Goal: Task Accomplishment & Management: Manage account settings

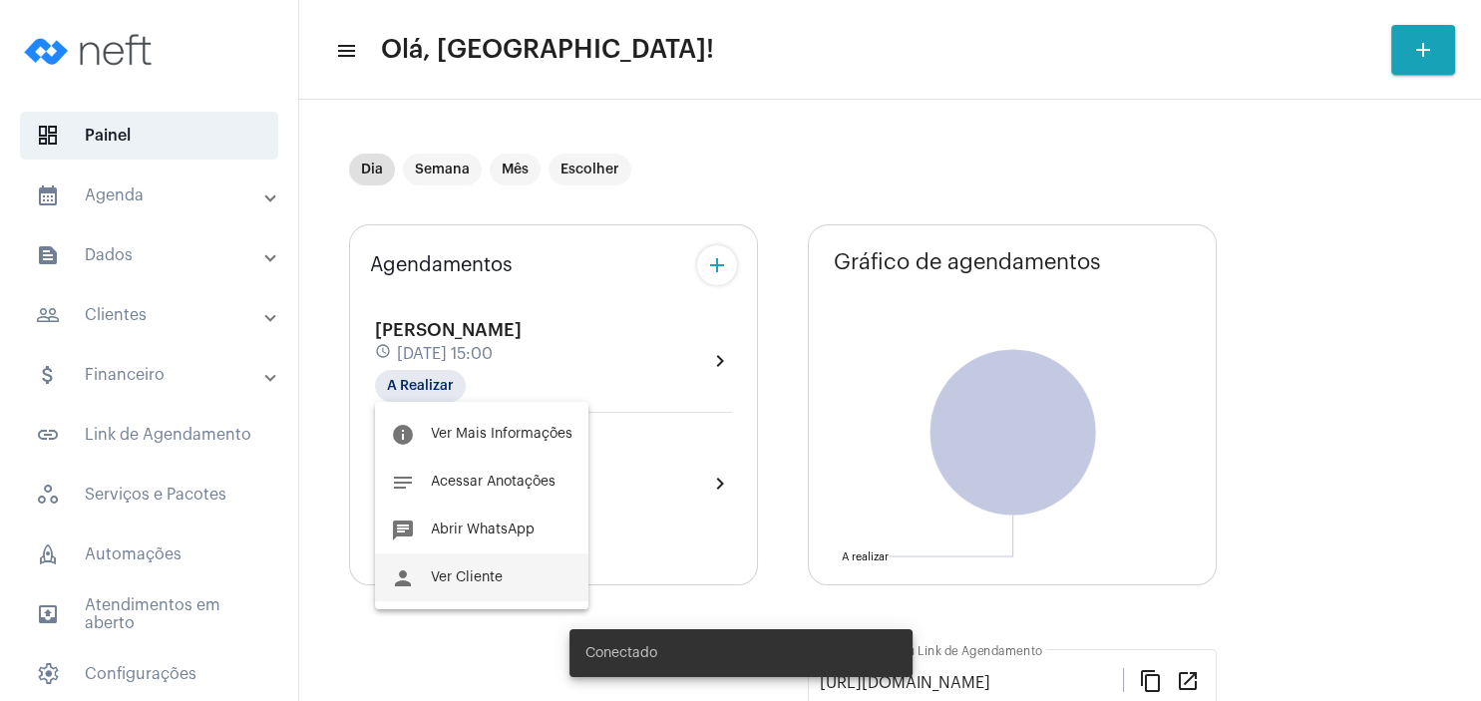
click at [469, 569] on button "person Ver Cliente" at bounding box center [481, 578] width 213 height 48
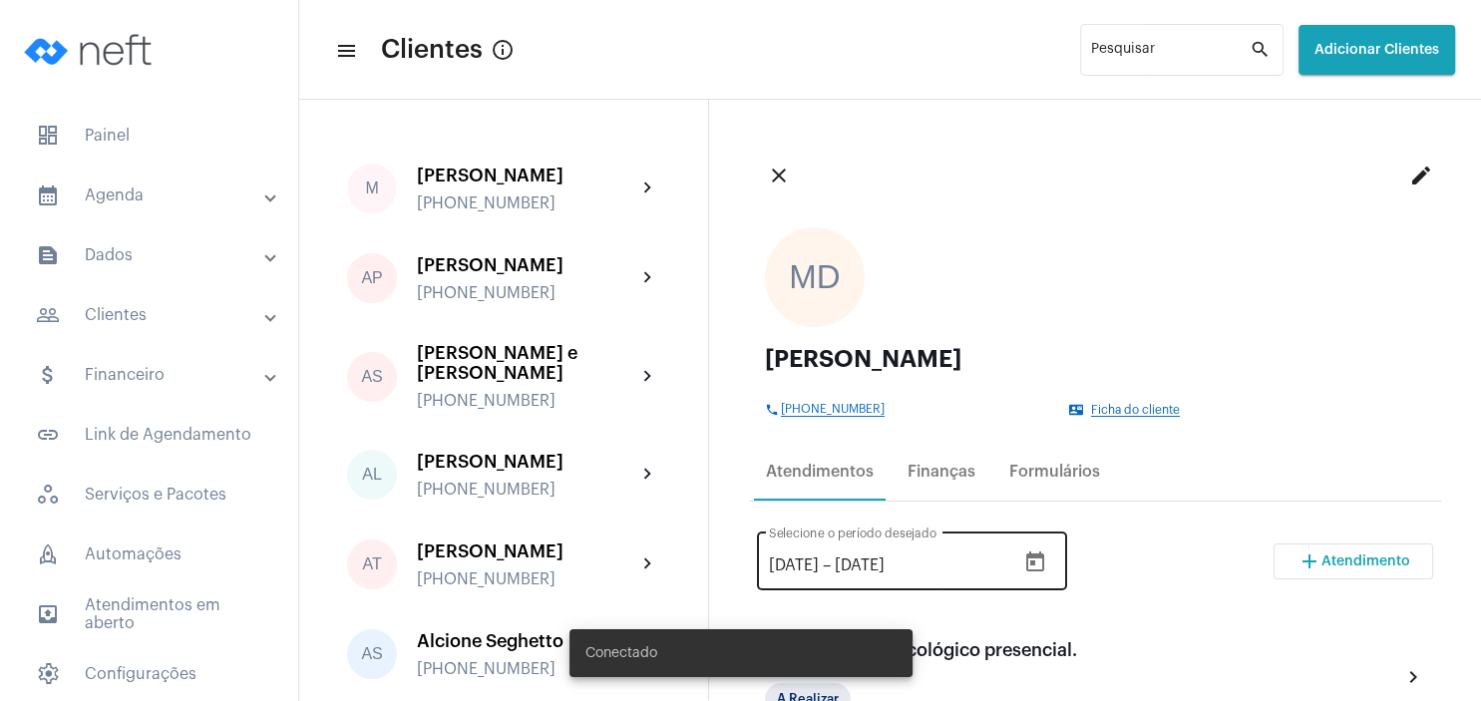
scroll to position [192, 0]
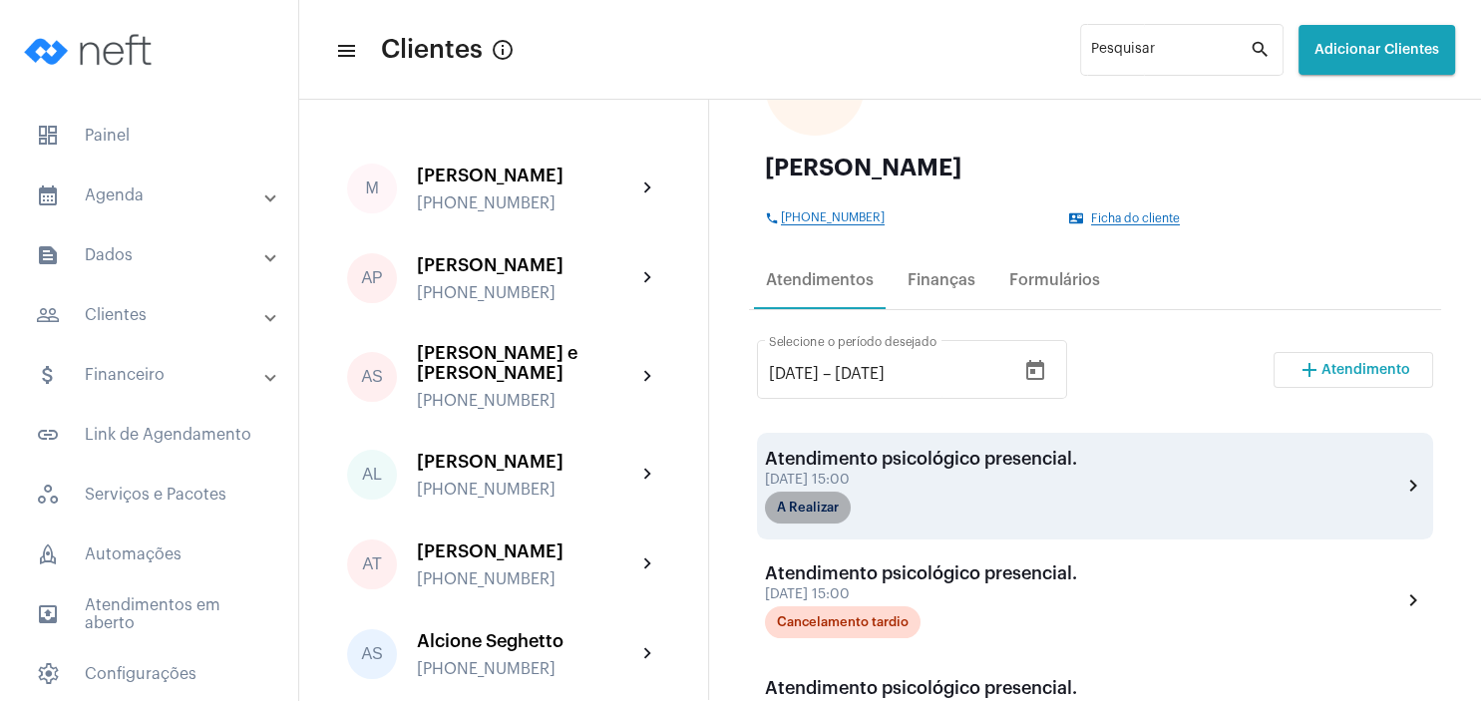
click at [825, 512] on mat-chip "A Realizar" at bounding box center [808, 508] width 86 height 32
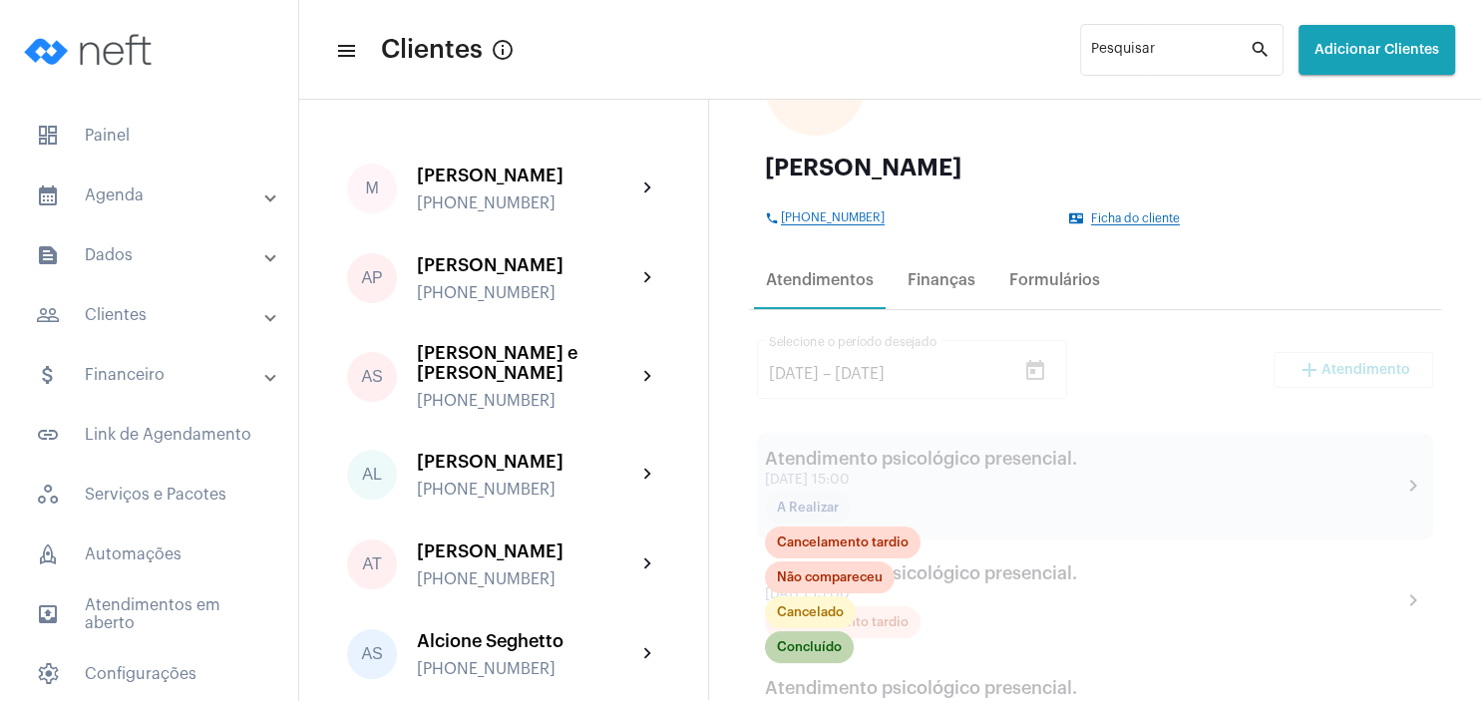
click at [800, 652] on mat-chip "Concluído" at bounding box center [809, 647] width 89 height 32
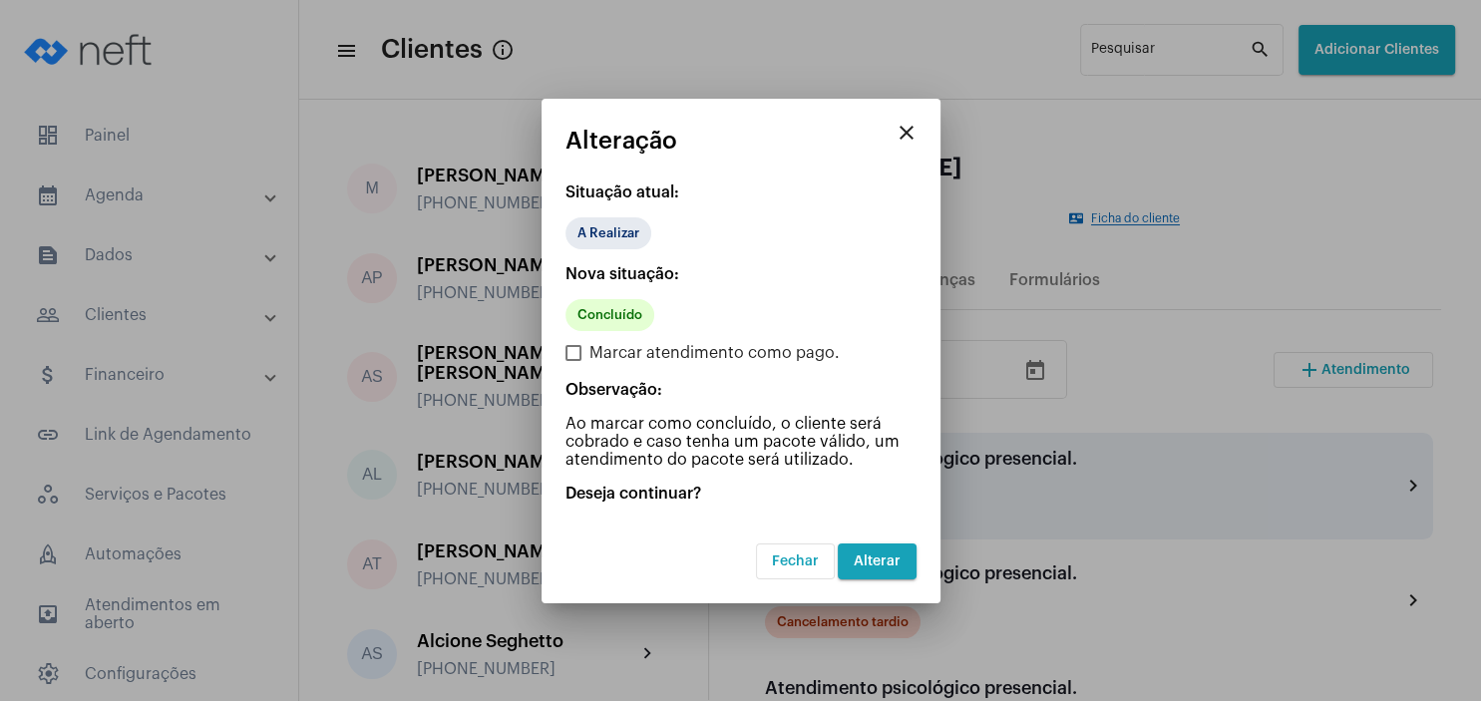
click at [888, 558] on span "Alterar" at bounding box center [877, 562] width 47 height 14
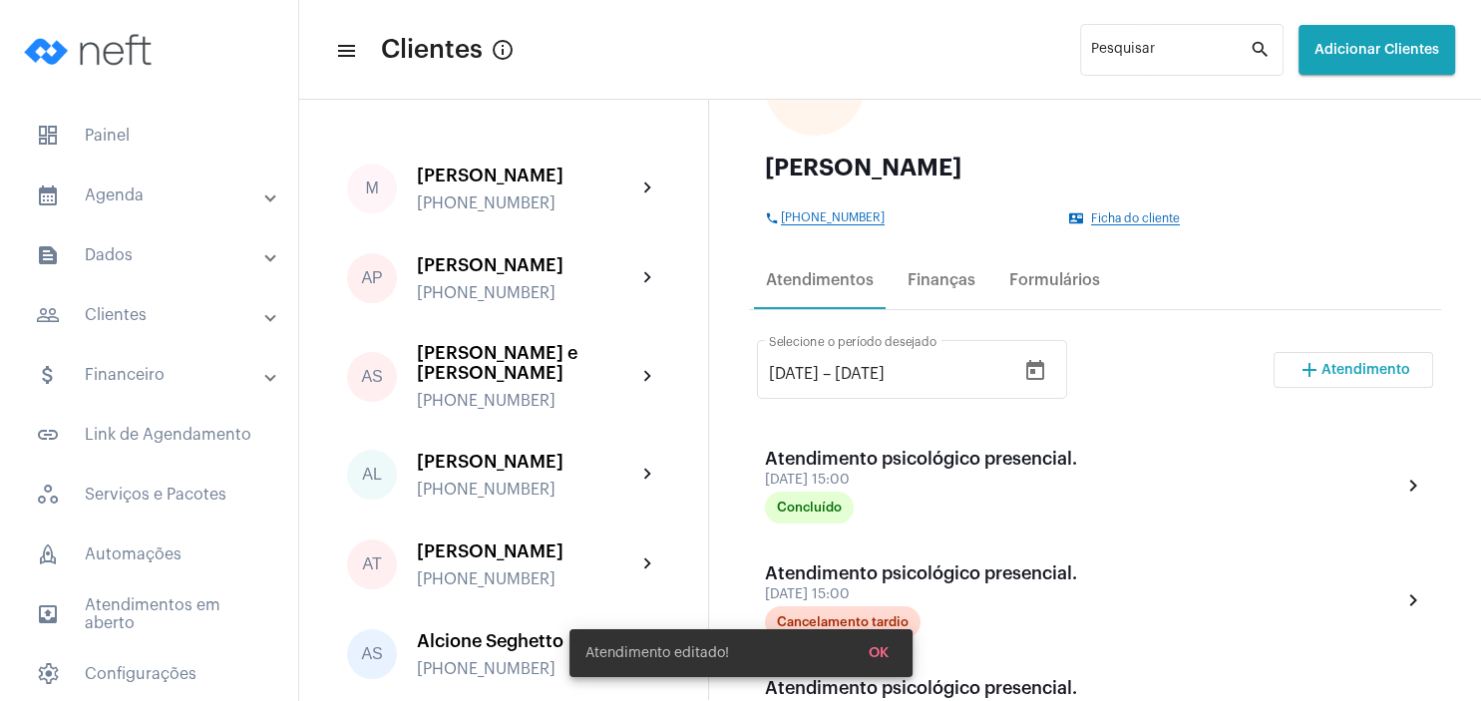
click at [1383, 372] on span "Atendimento" at bounding box center [1366, 370] width 89 height 14
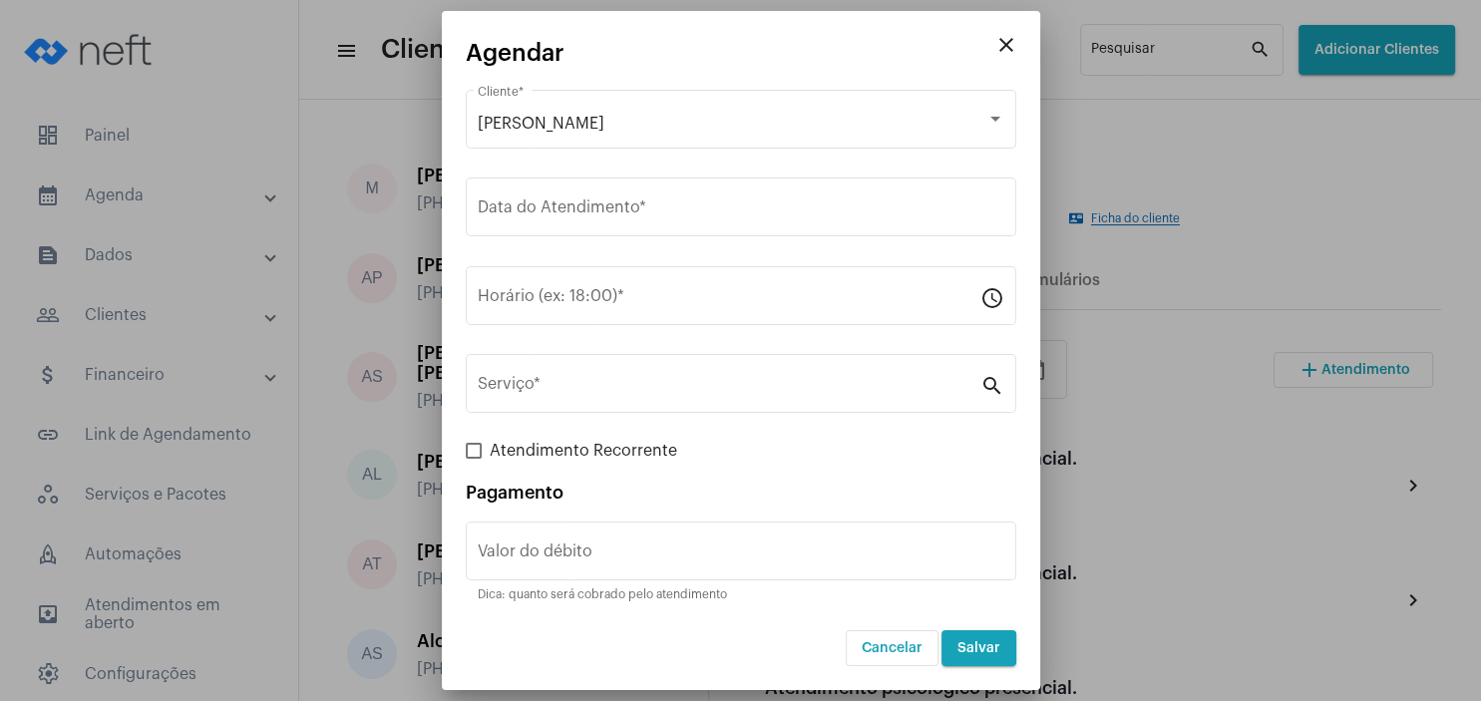
click at [1012, 38] on mat-icon "close" at bounding box center [1007, 45] width 24 height 24
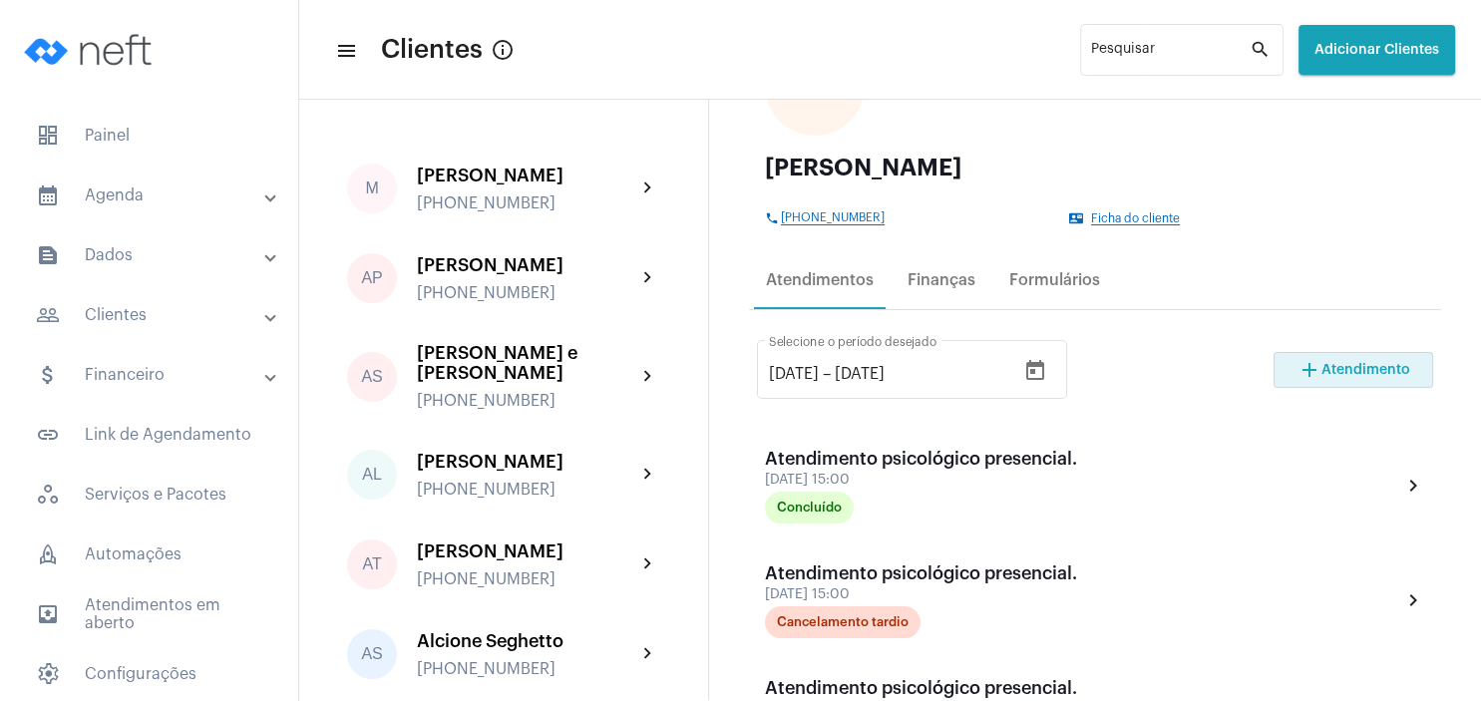
scroll to position [383, 0]
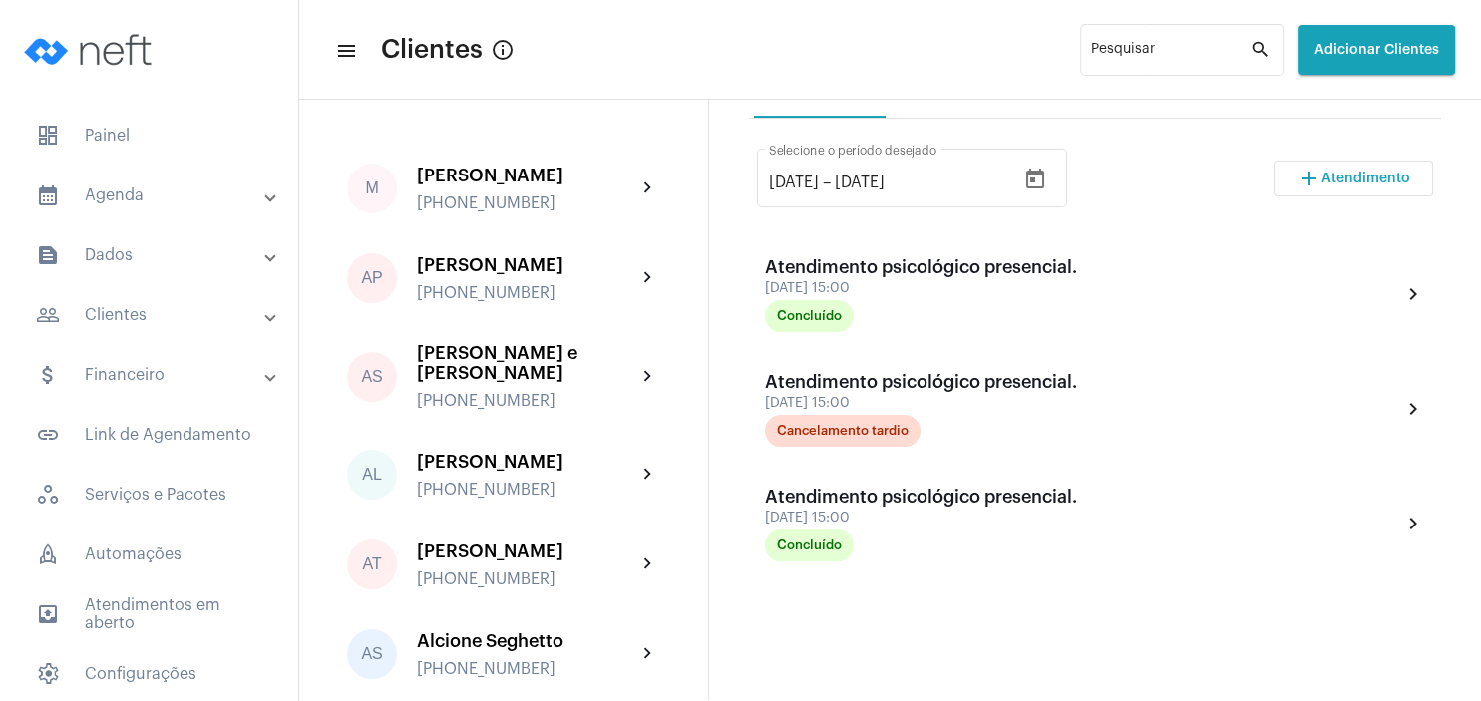
click at [943, 63] on mat-toolbar-row "menu Clientes info_outlined Pesquisar search Adicionar Clientes" at bounding box center [890, 50] width 1182 height 64
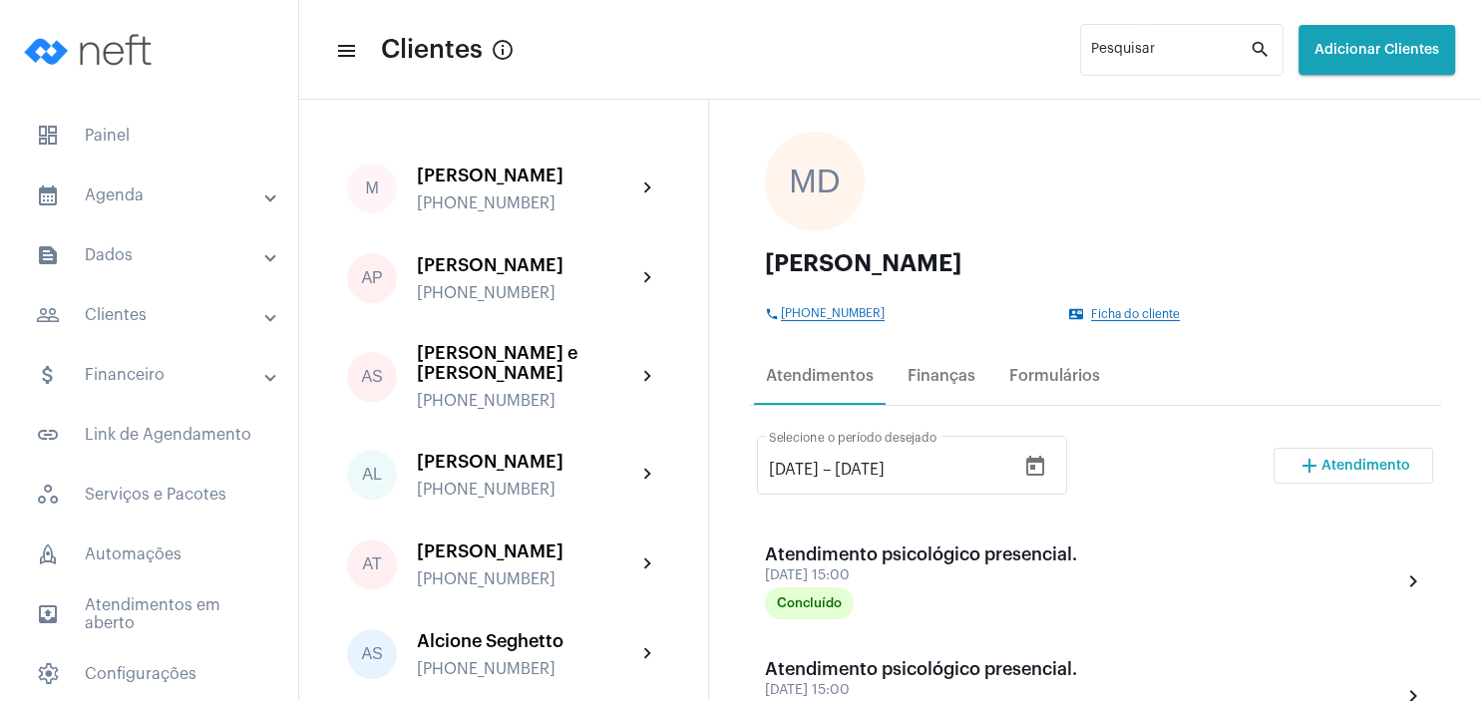
click at [1352, 479] on button "add Atendimento" at bounding box center [1354, 466] width 160 height 36
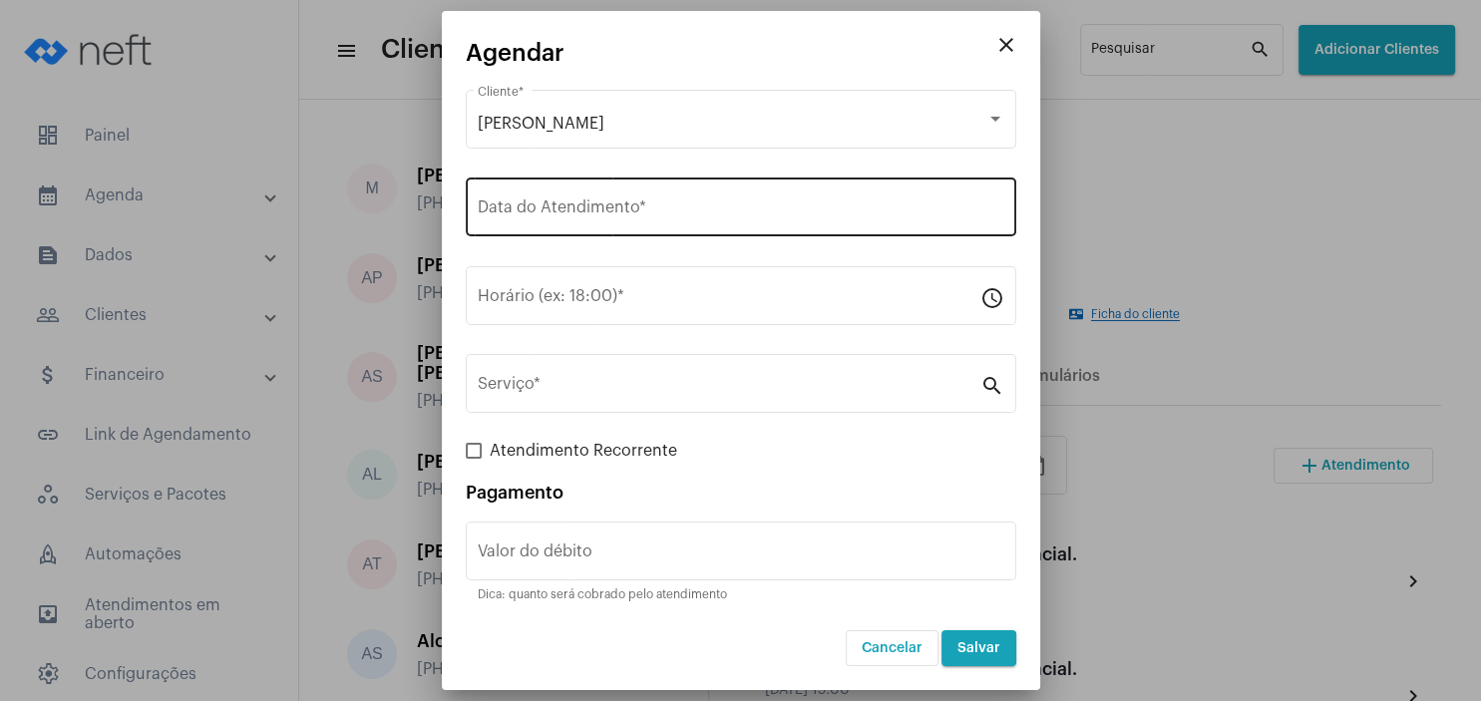
click at [578, 210] on input "Data do Atendimento *" at bounding box center [741, 211] width 527 height 18
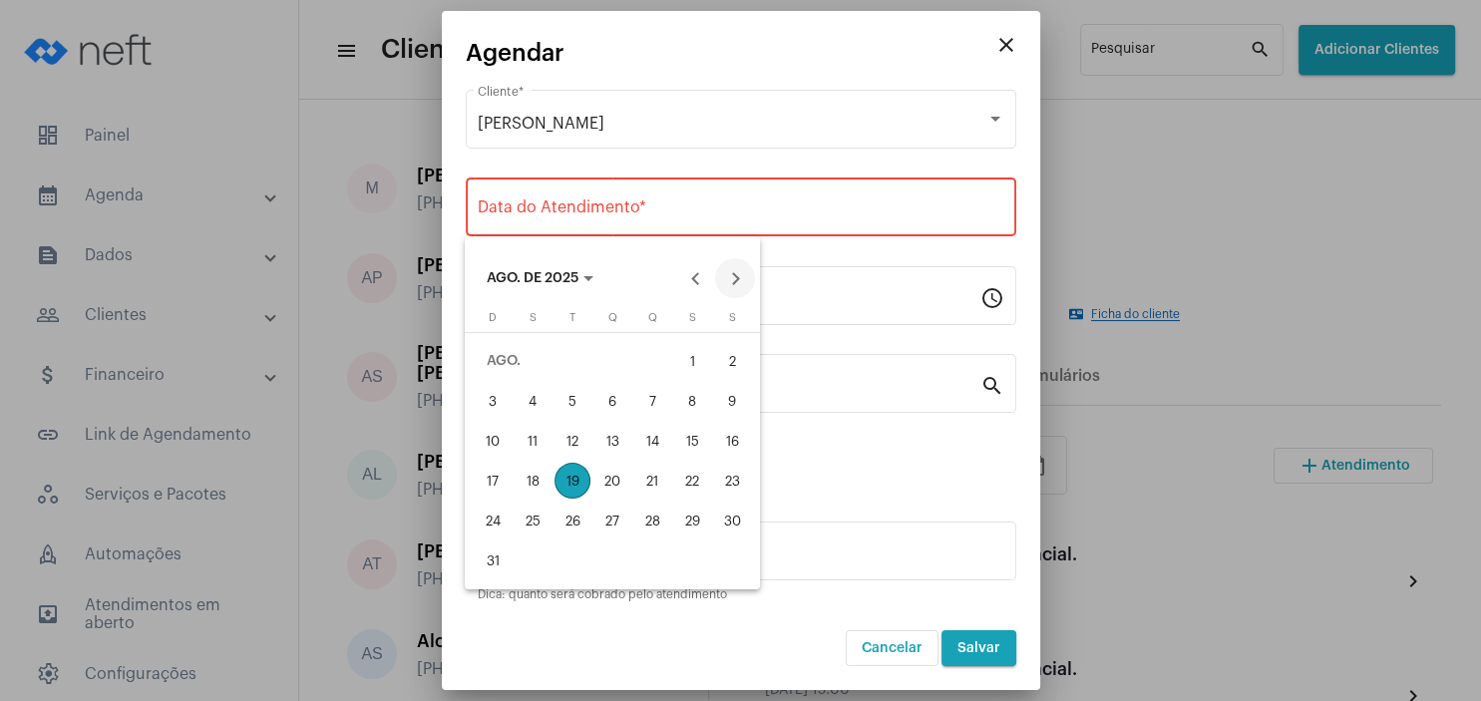
click at [748, 284] on button "Next month" at bounding box center [735, 278] width 40 height 40
click at [562, 435] on div "9" at bounding box center [573, 441] width 36 height 36
type input "[DATE]"
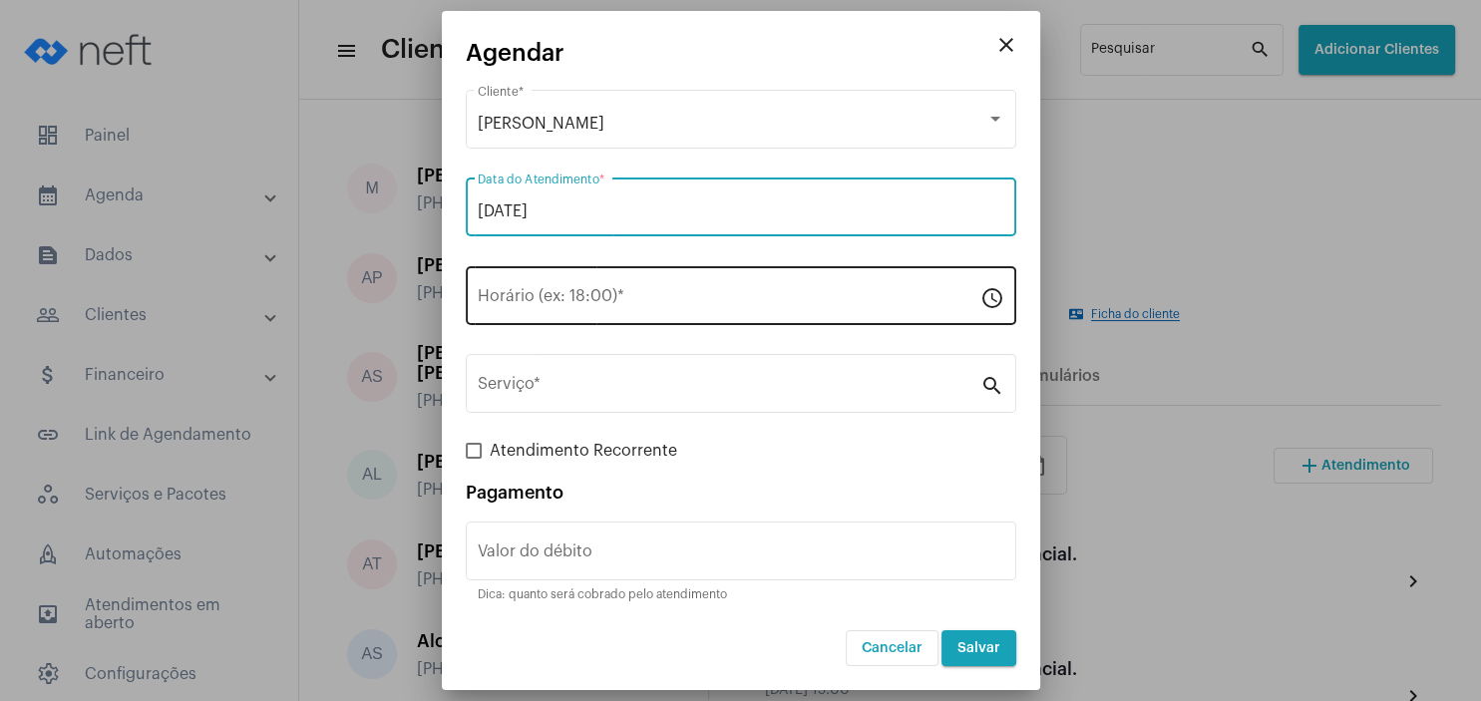
click at [555, 293] on input "Horário (ex: 18:00) *" at bounding box center [729, 300] width 503 height 18
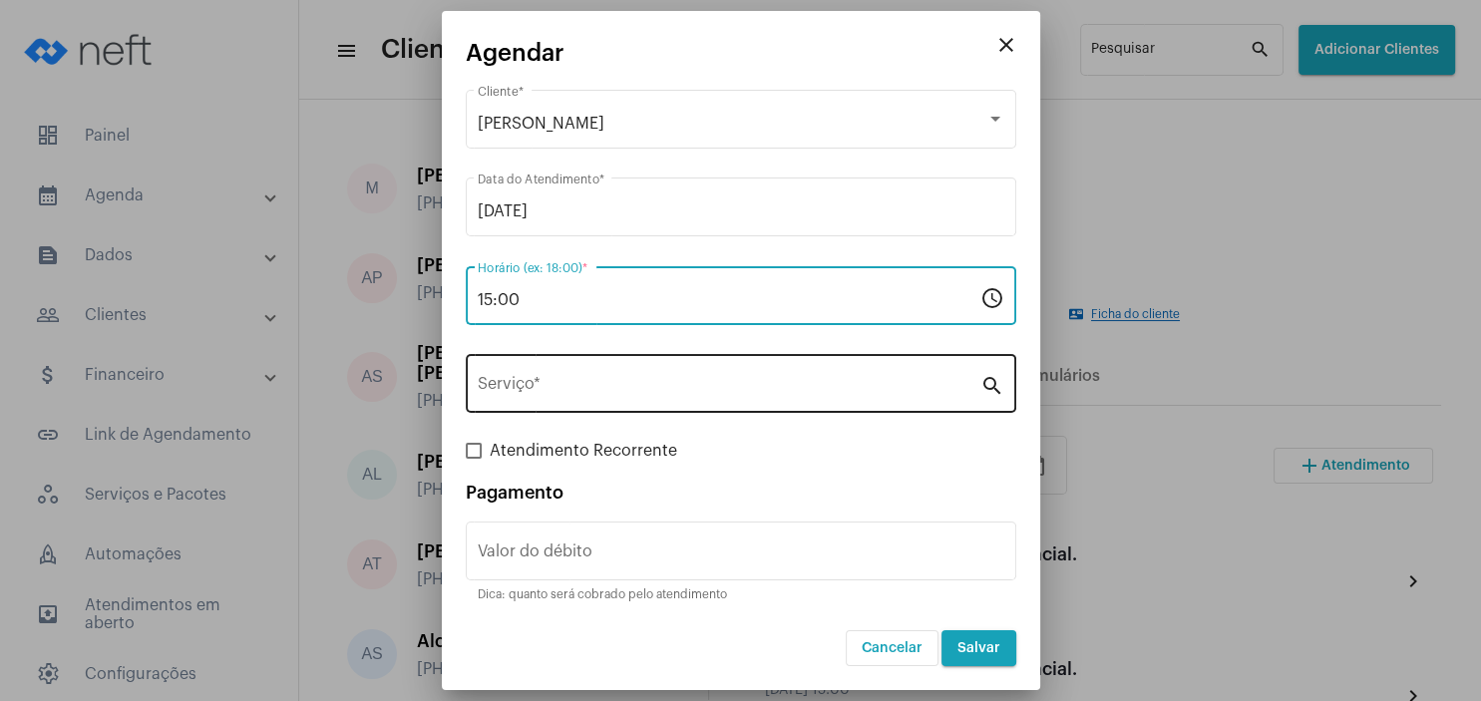
type input "15:00"
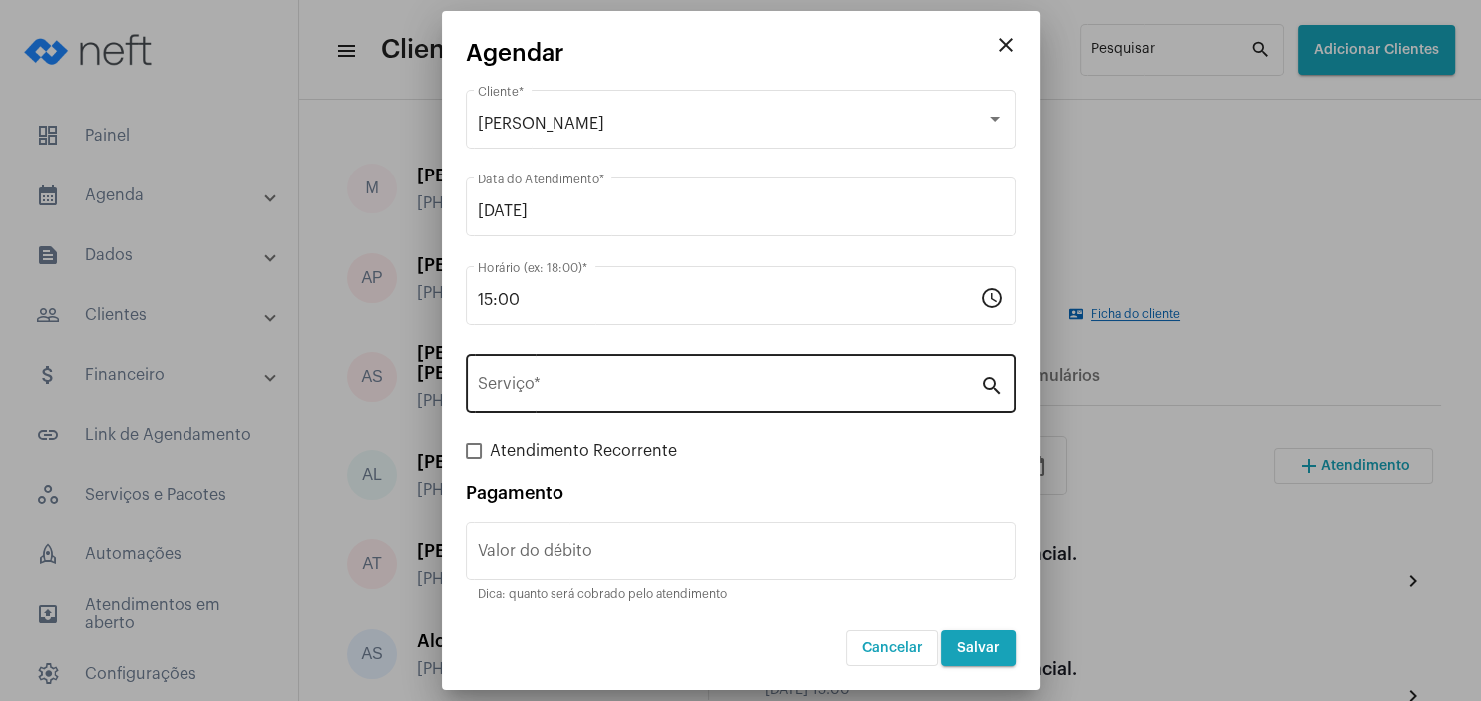
click at [540, 375] on div "Serviço *" at bounding box center [729, 381] width 503 height 63
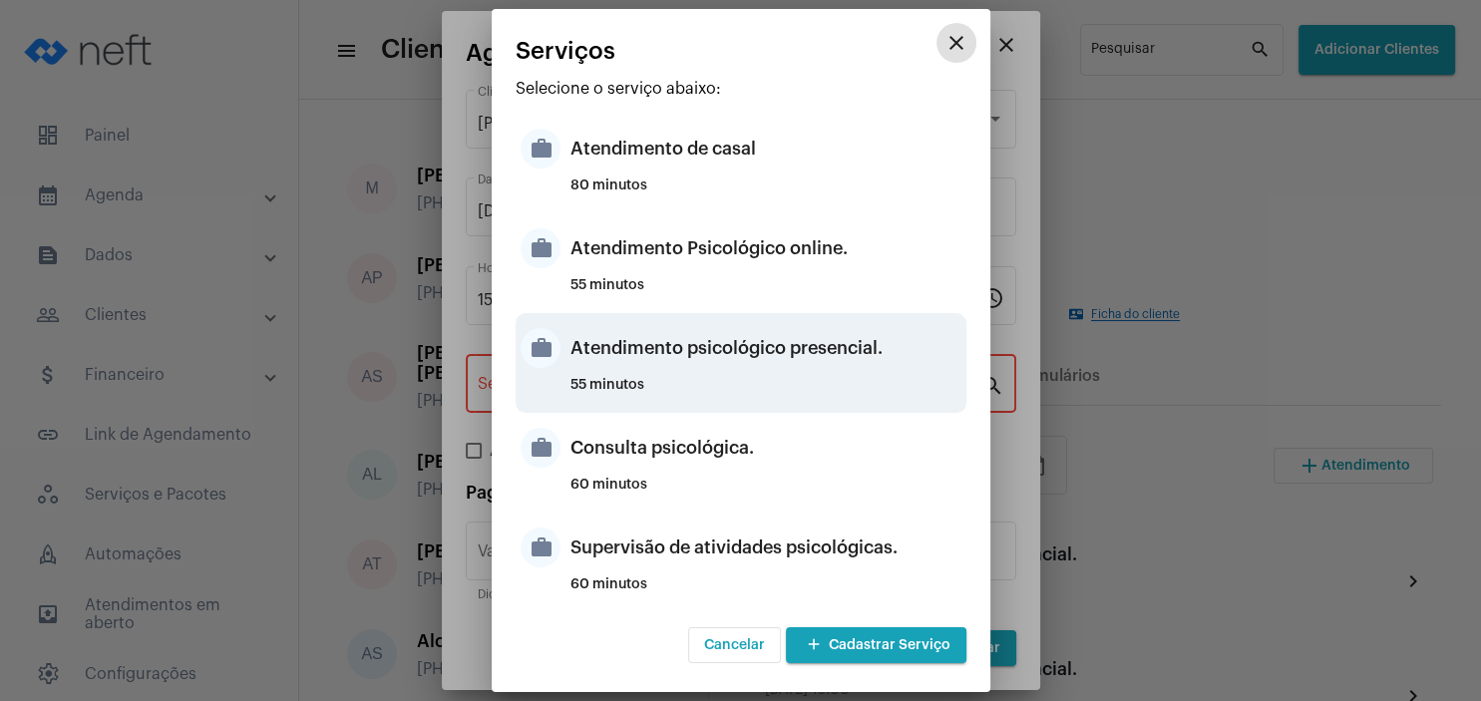
click at [800, 343] on div "Atendimento psicológico presencial." at bounding box center [766, 348] width 391 height 60
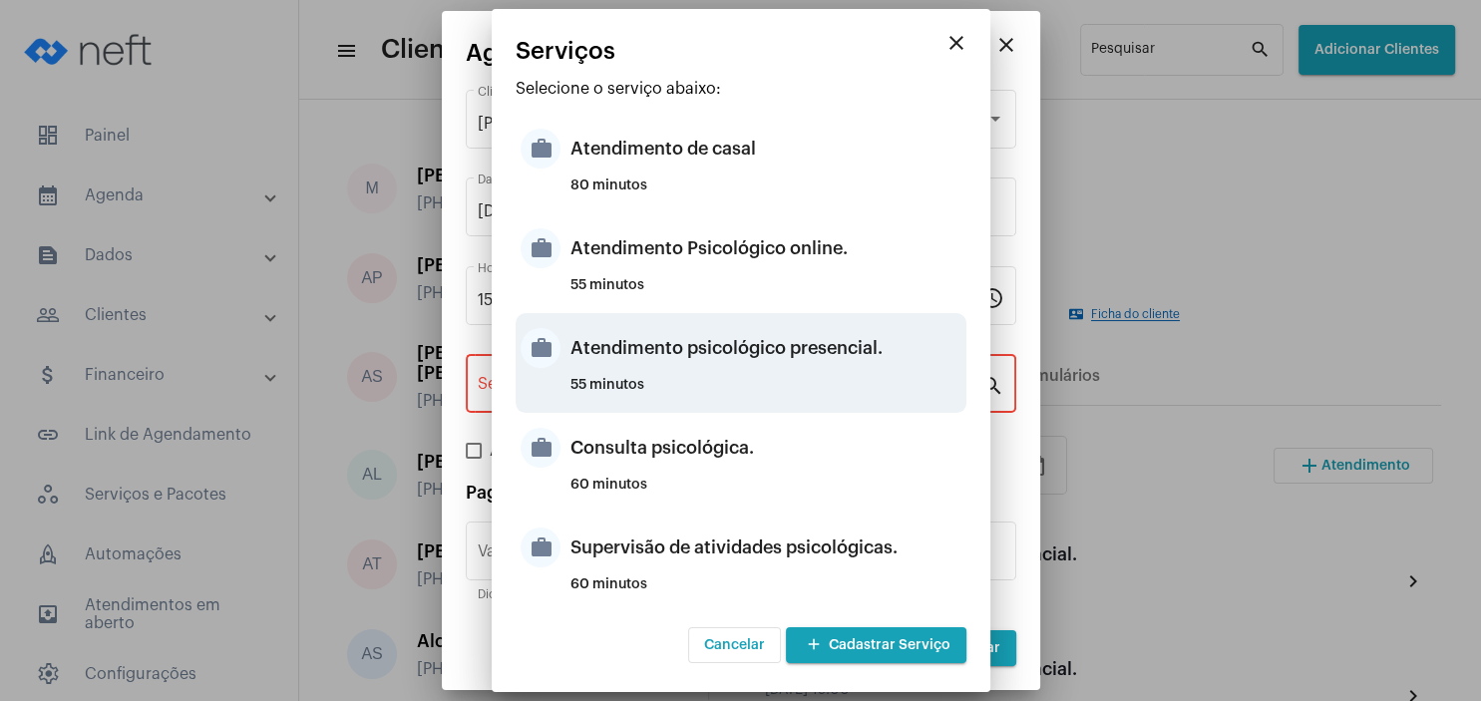
type input "Atendimento psicológico presencial."
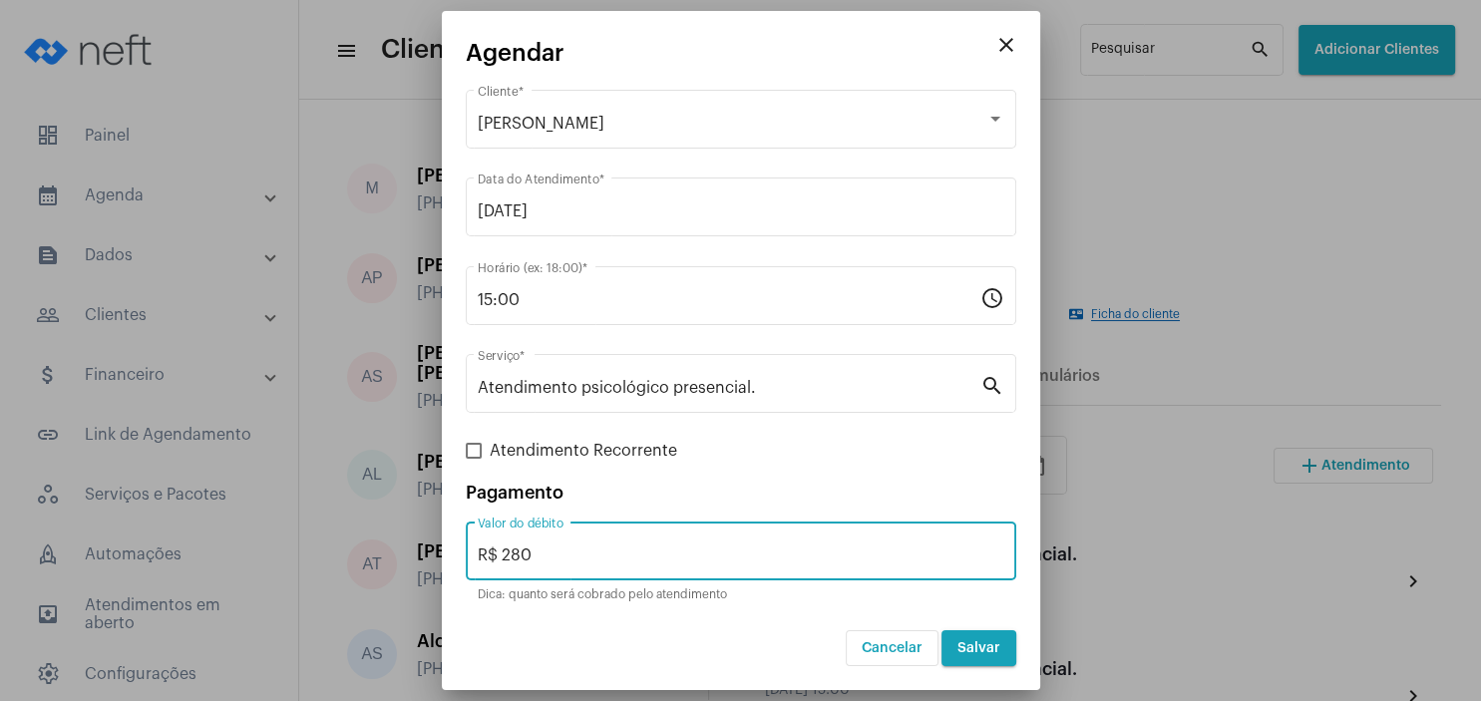
click at [610, 561] on input "R$ 280" at bounding box center [741, 556] width 527 height 18
type input "R$ 250"
click at [975, 645] on span "Salvar" at bounding box center [979, 648] width 43 height 14
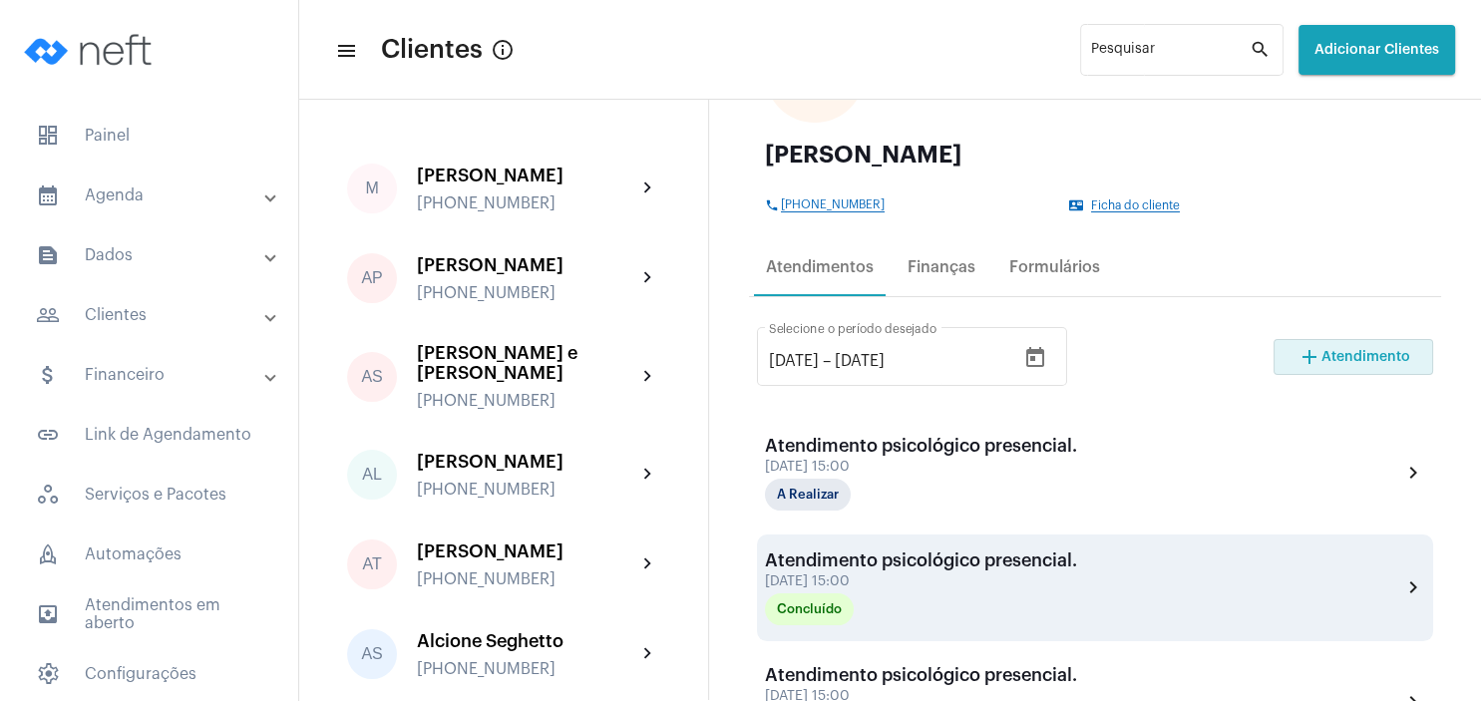
scroll to position [287, 0]
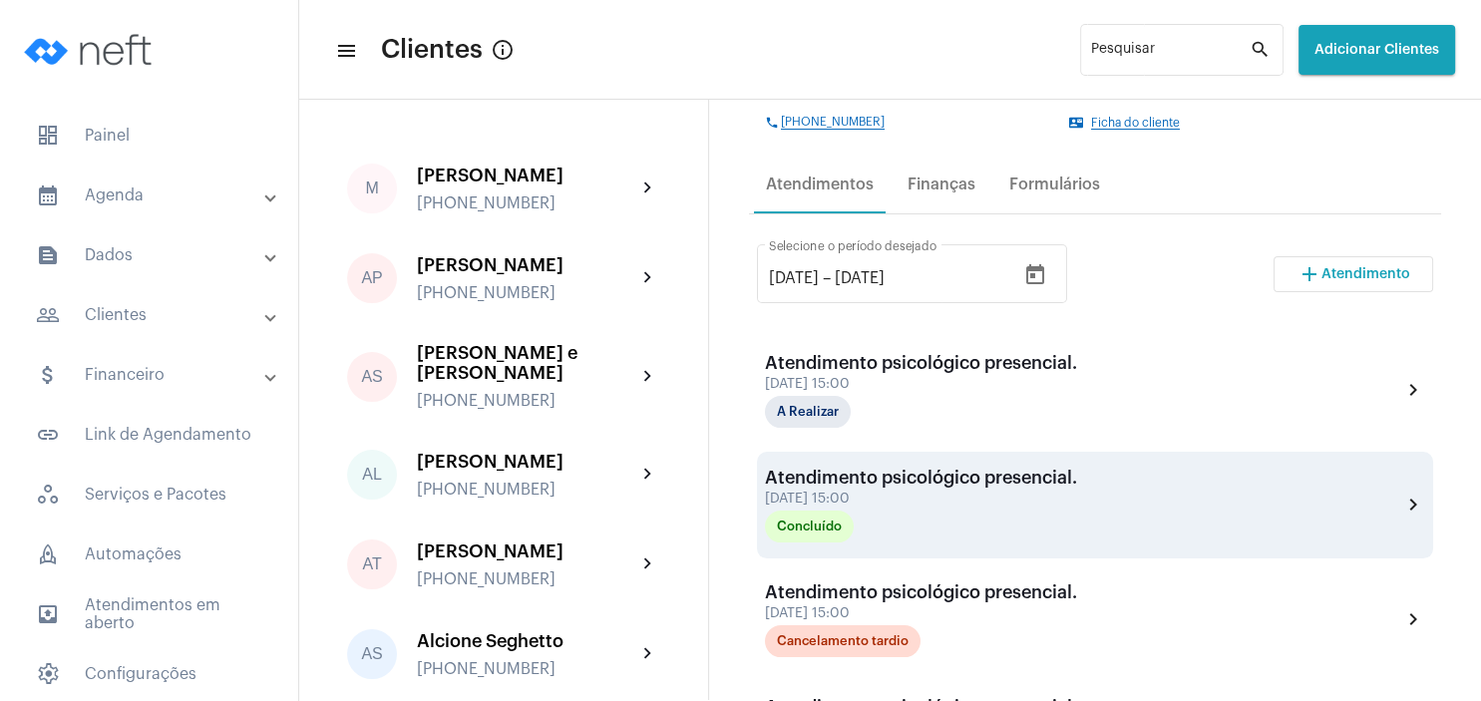
click at [912, 509] on div "Atendimento psicológico presencial. [DATE] 15:00 Concluído" at bounding box center [921, 505] width 312 height 75
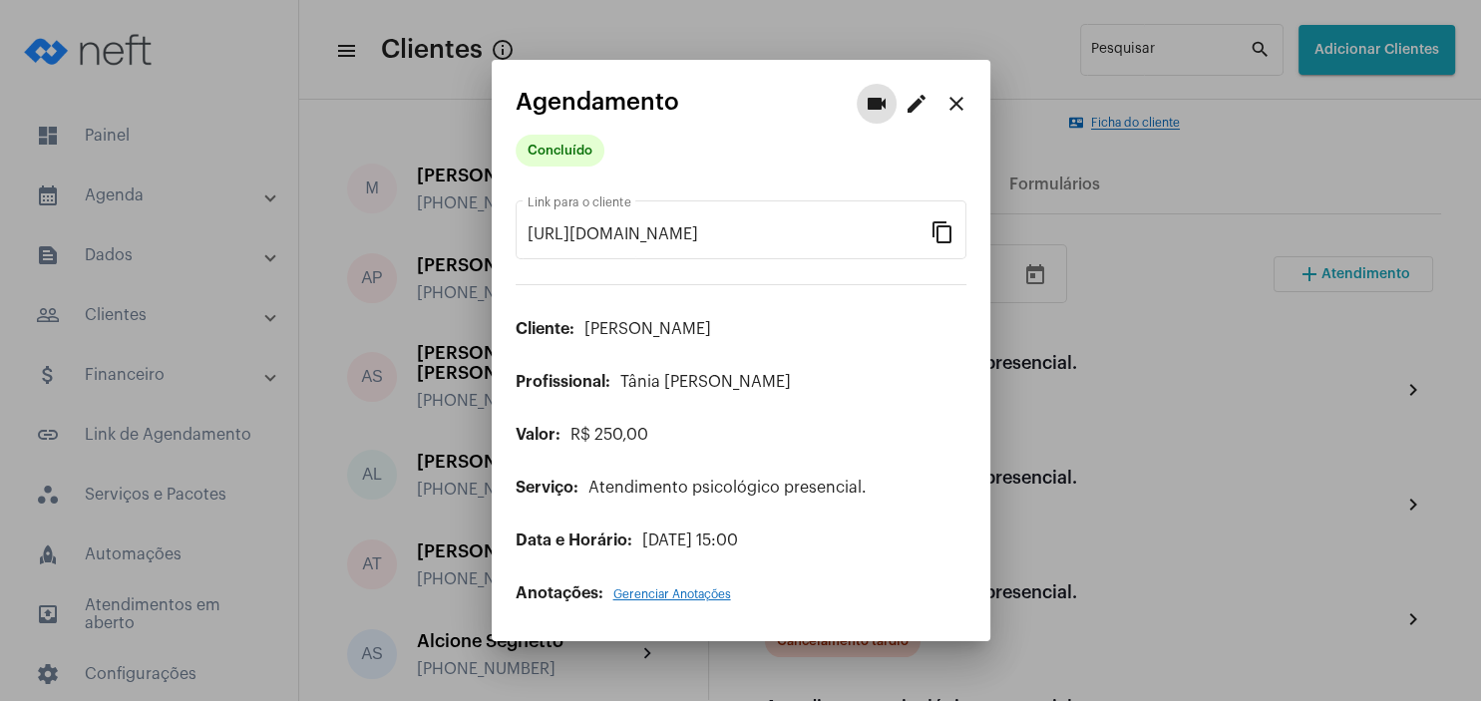
click at [688, 597] on span "Gerenciar Anotações" at bounding box center [672, 595] width 118 height 12
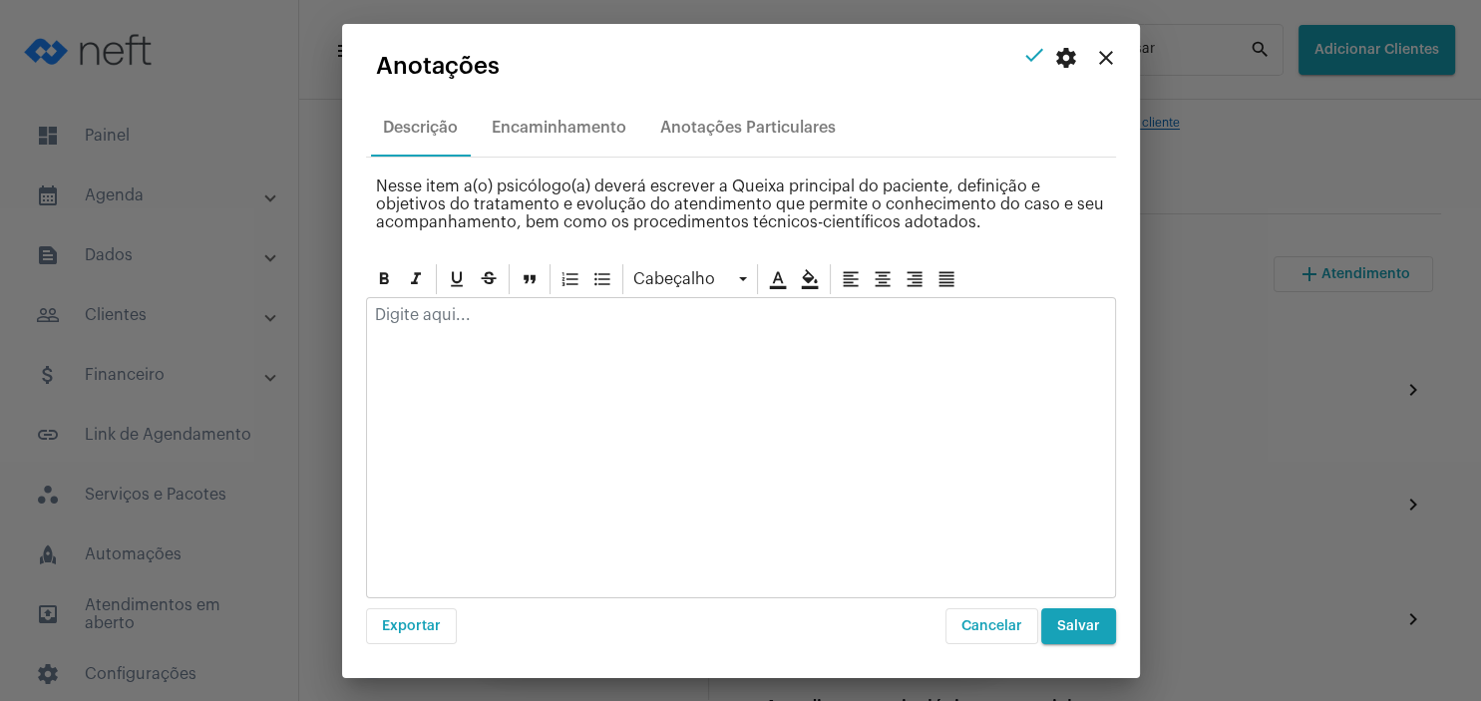
click at [549, 314] on p at bounding box center [741, 315] width 732 height 18
click at [534, 330] on div at bounding box center [741, 320] width 748 height 44
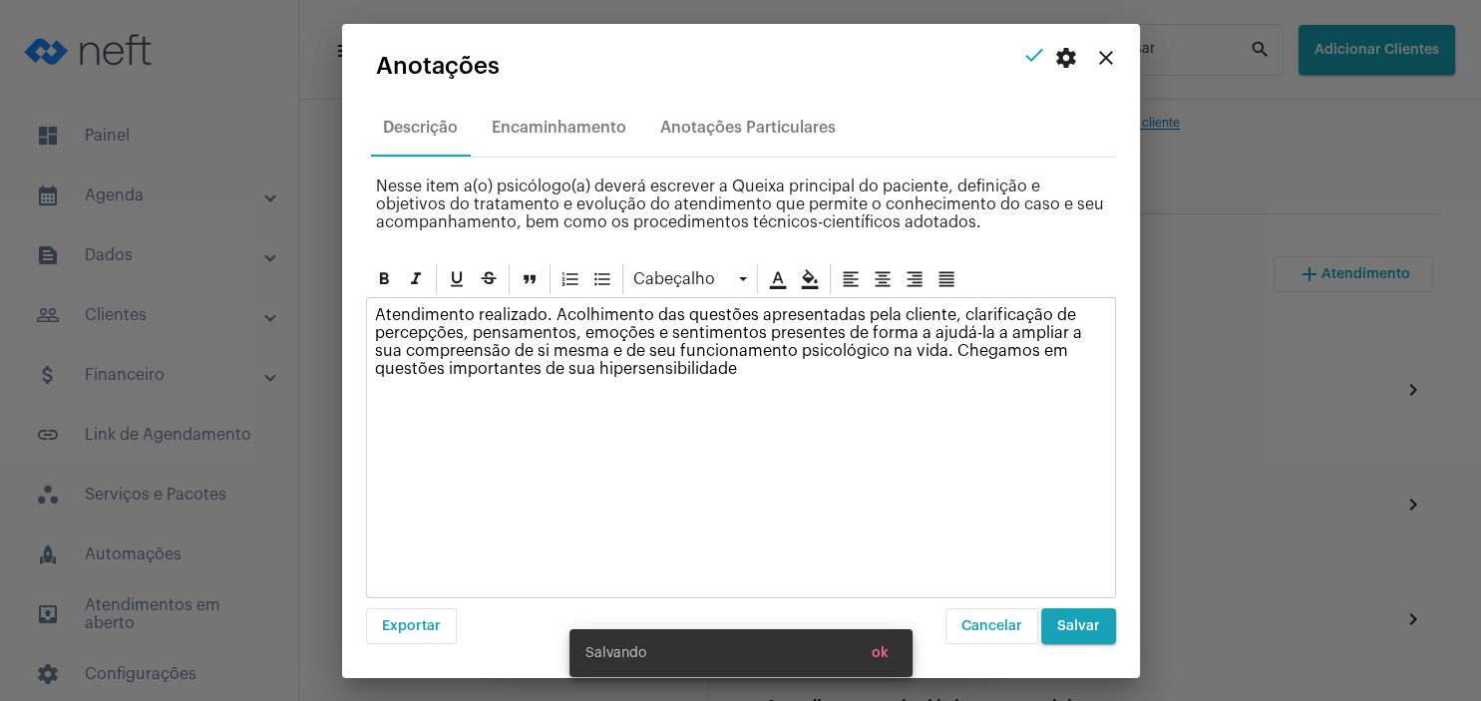
click at [515, 370] on p "Atendimento realizado. Acolhimento das questões apresentadas pela cliente, clar…" at bounding box center [741, 342] width 732 height 72
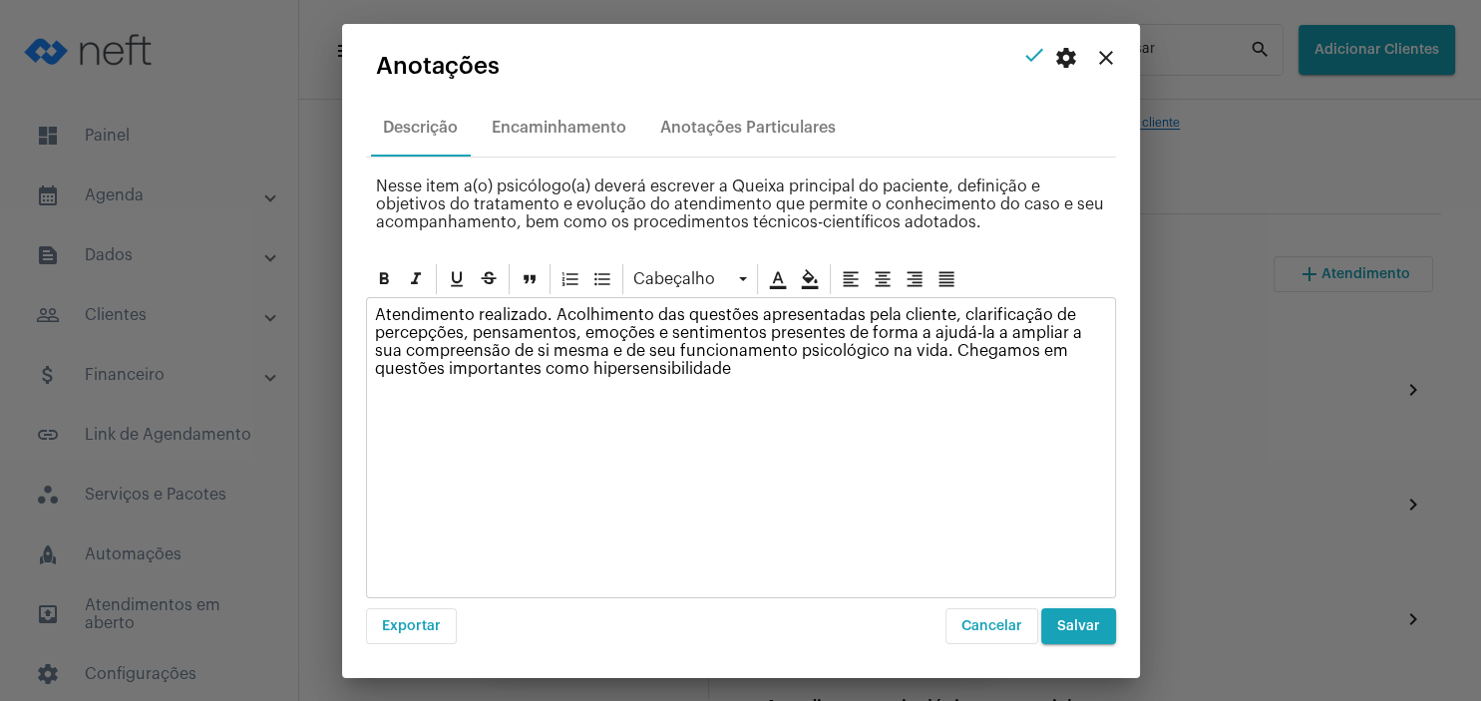
click at [659, 366] on p "Atendimento realizado. Acolhimento das questões apresentadas pela cliente, clar…" at bounding box center [741, 342] width 732 height 72
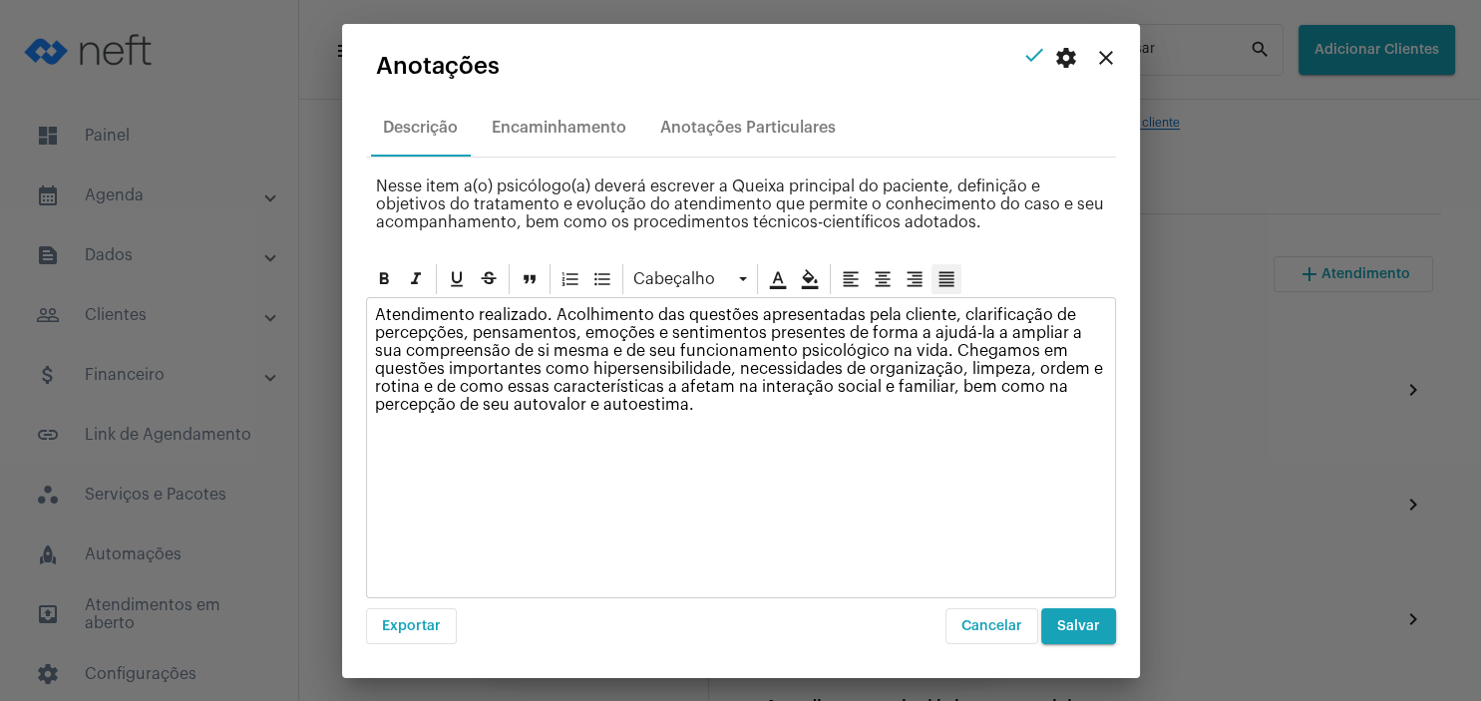
click at [955, 279] on div at bounding box center [947, 279] width 30 height 30
click at [1057, 622] on button "Salvar" at bounding box center [1078, 626] width 75 height 36
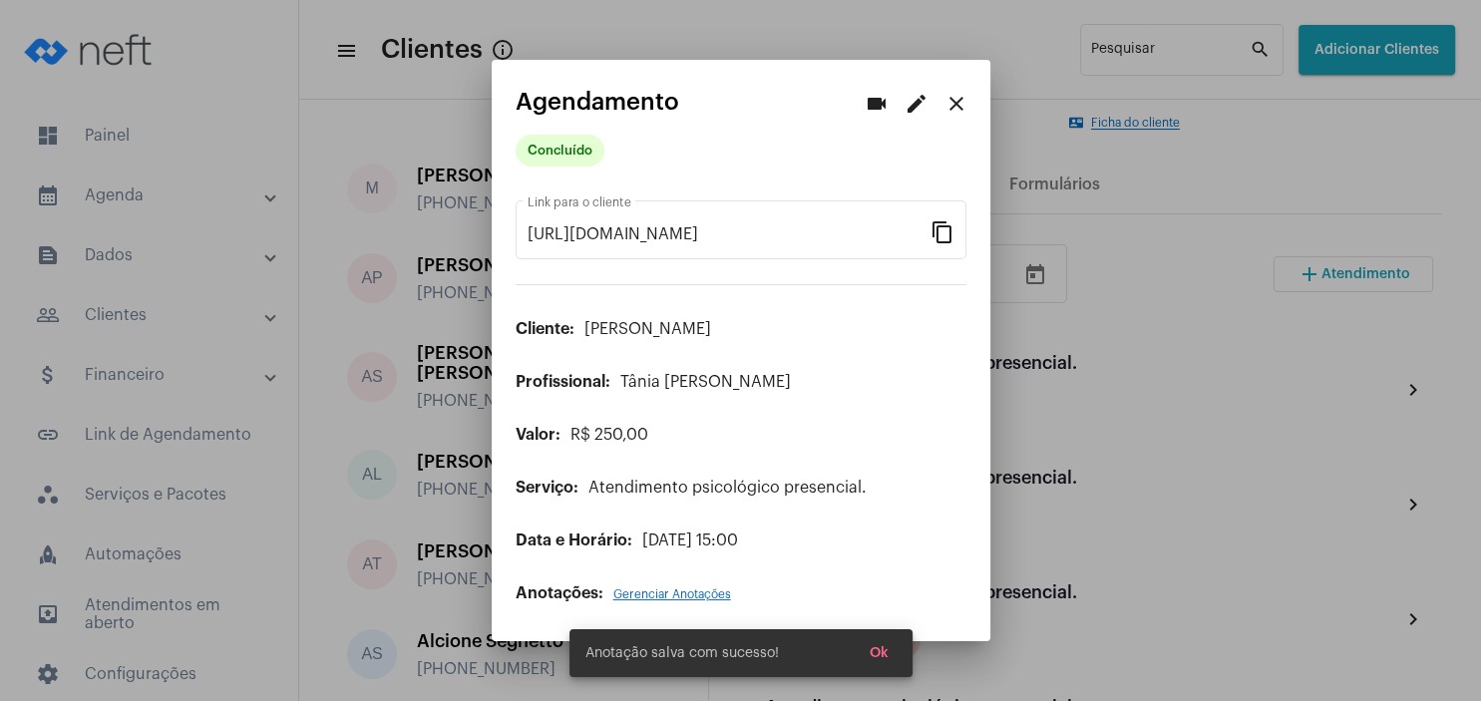
click at [959, 108] on mat-icon "close" at bounding box center [957, 104] width 24 height 24
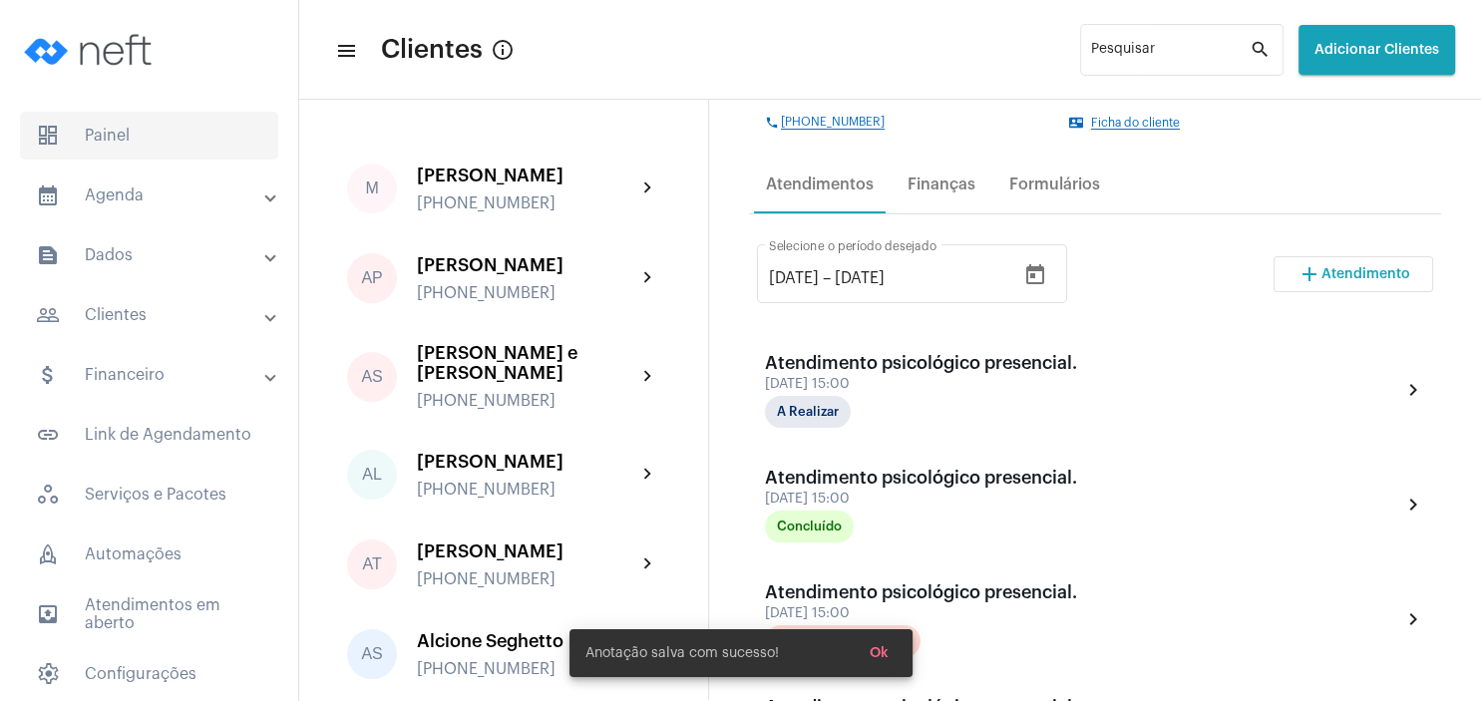
click at [151, 150] on span "dashboard Painel" at bounding box center [149, 136] width 258 height 48
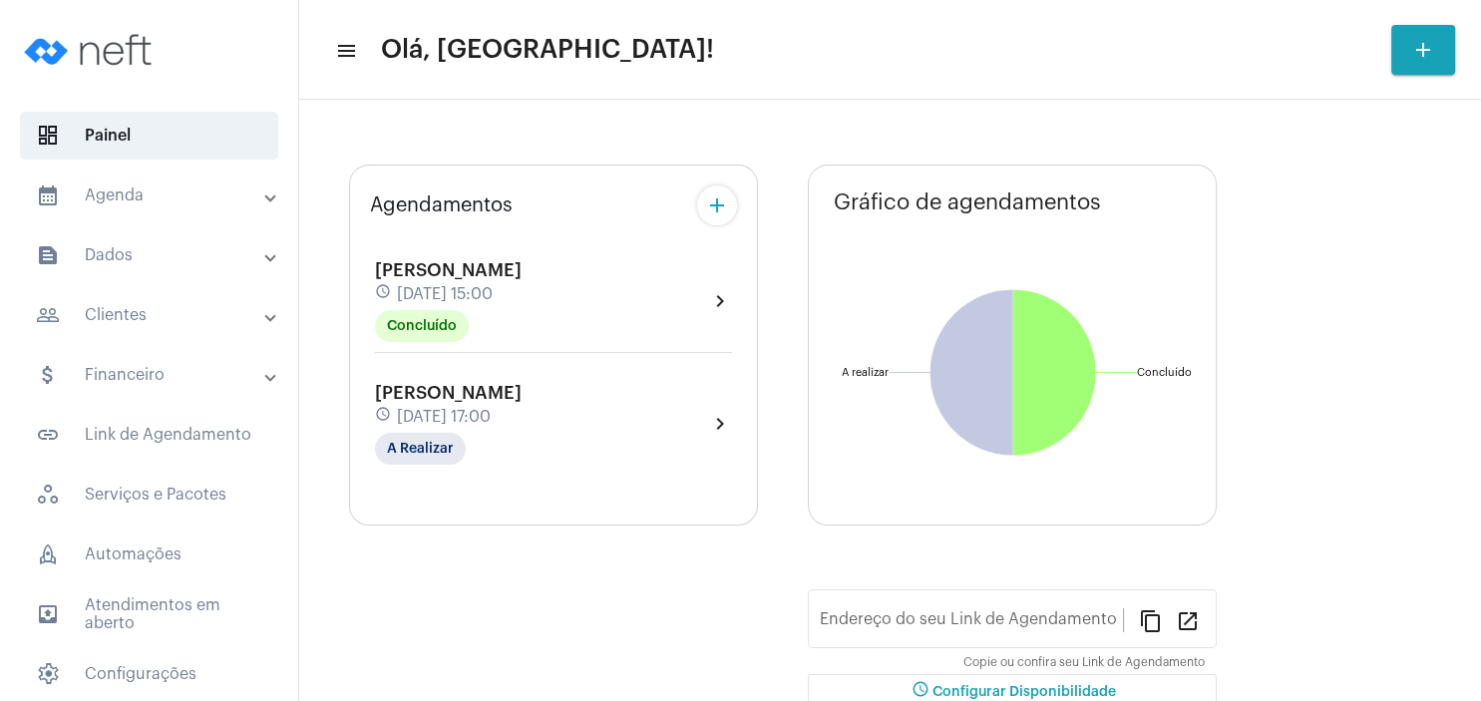
type input "[URL][DOMAIN_NAME]"
